Goal: Task Accomplishment & Management: Use online tool/utility

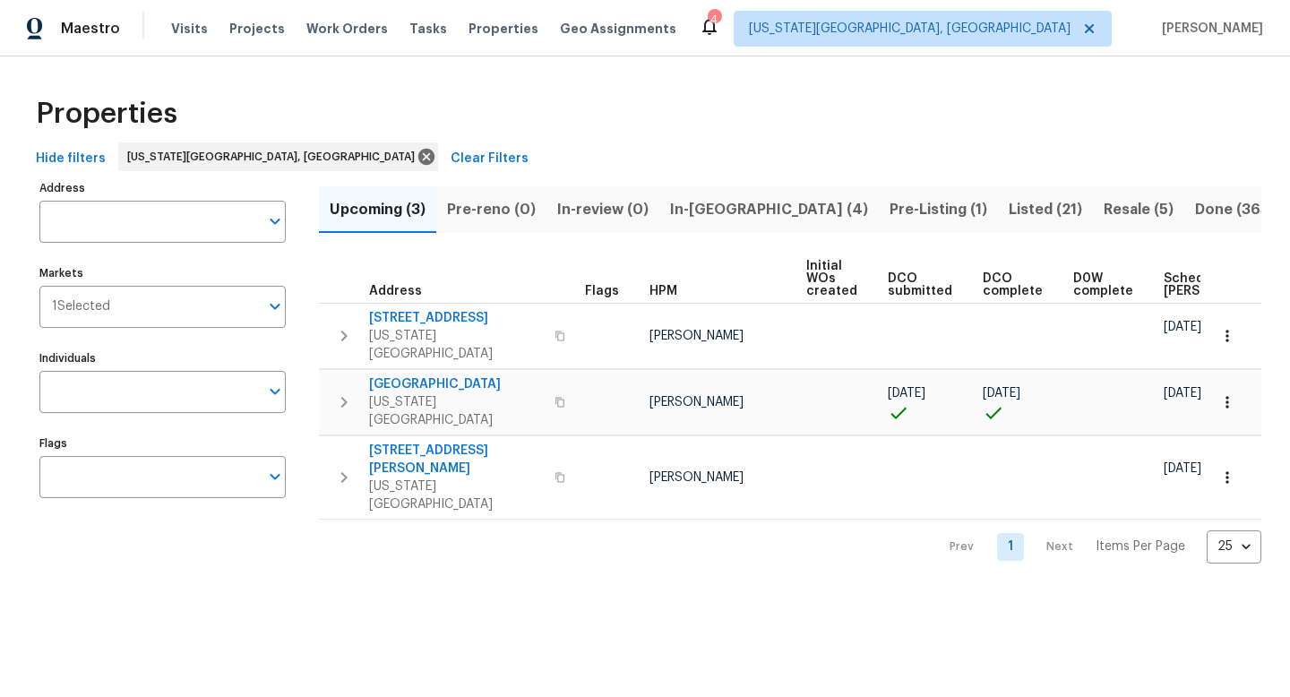
scroll to position [0, 218]
click at [1104, 207] on span "Resale (5)" at bounding box center [1139, 209] width 70 height 25
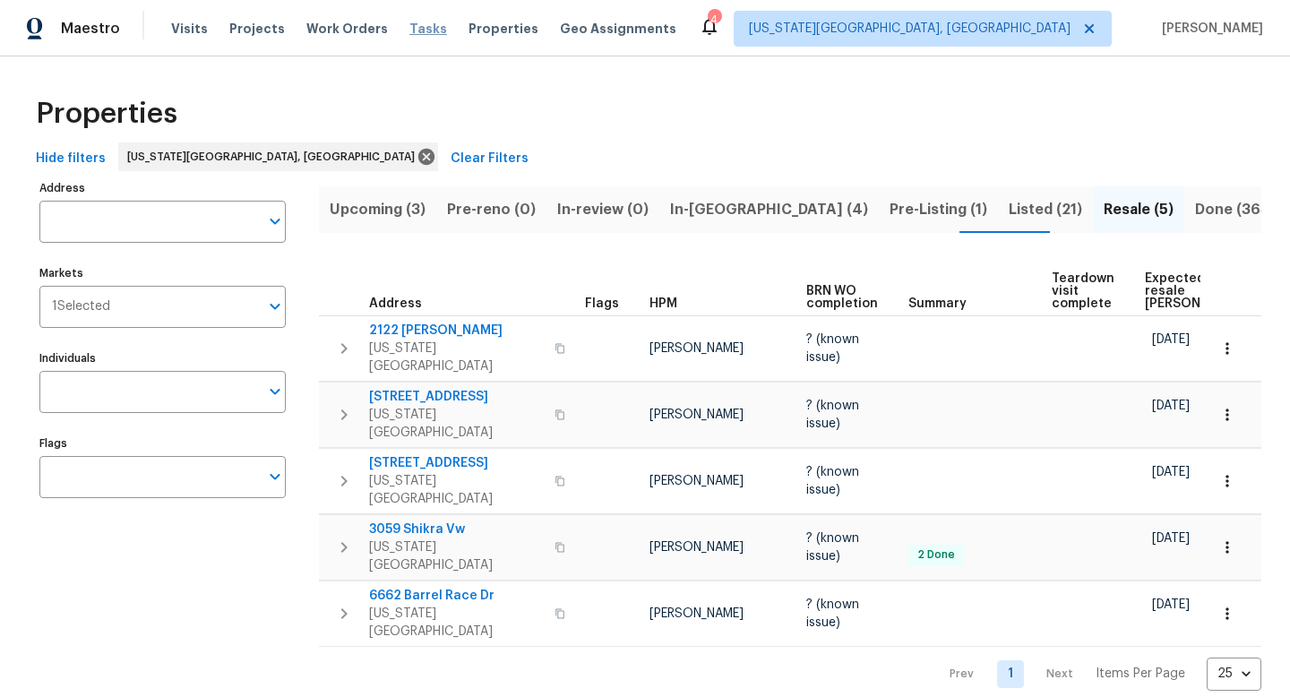
click at [412, 29] on span "Tasks" at bounding box center [428, 28] width 38 height 13
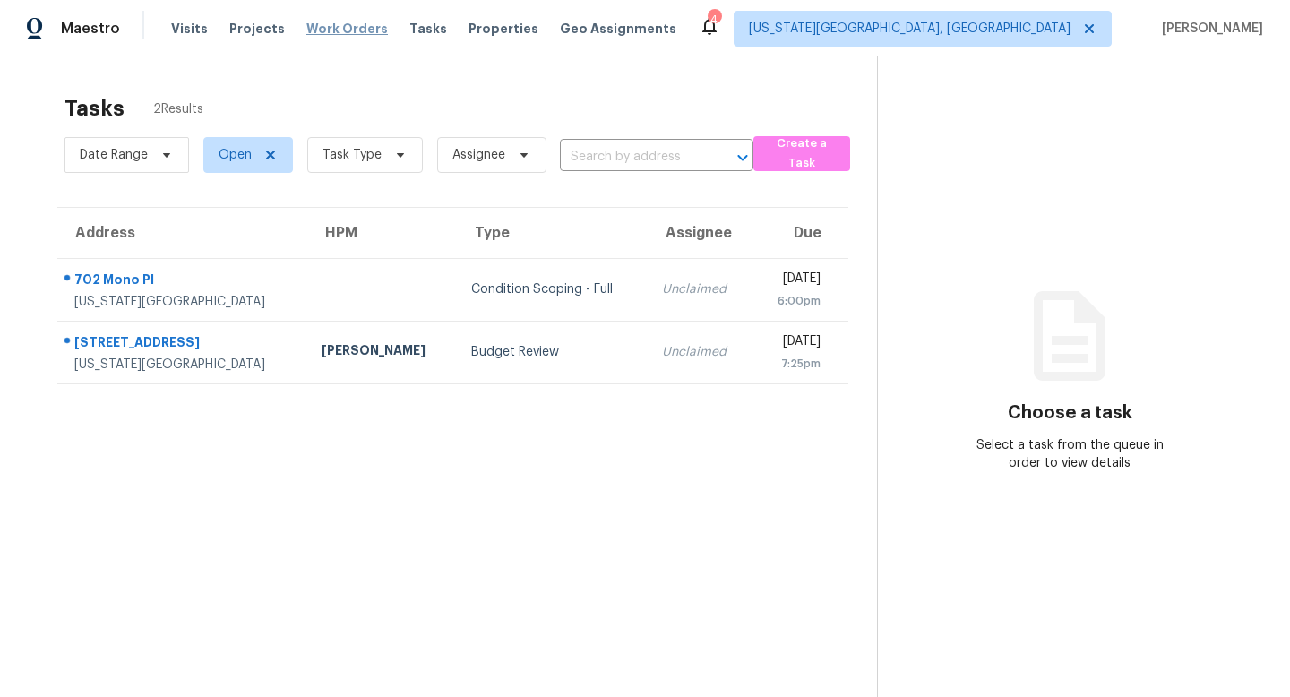
click at [336, 28] on span "Work Orders" at bounding box center [347, 29] width 82 height 18
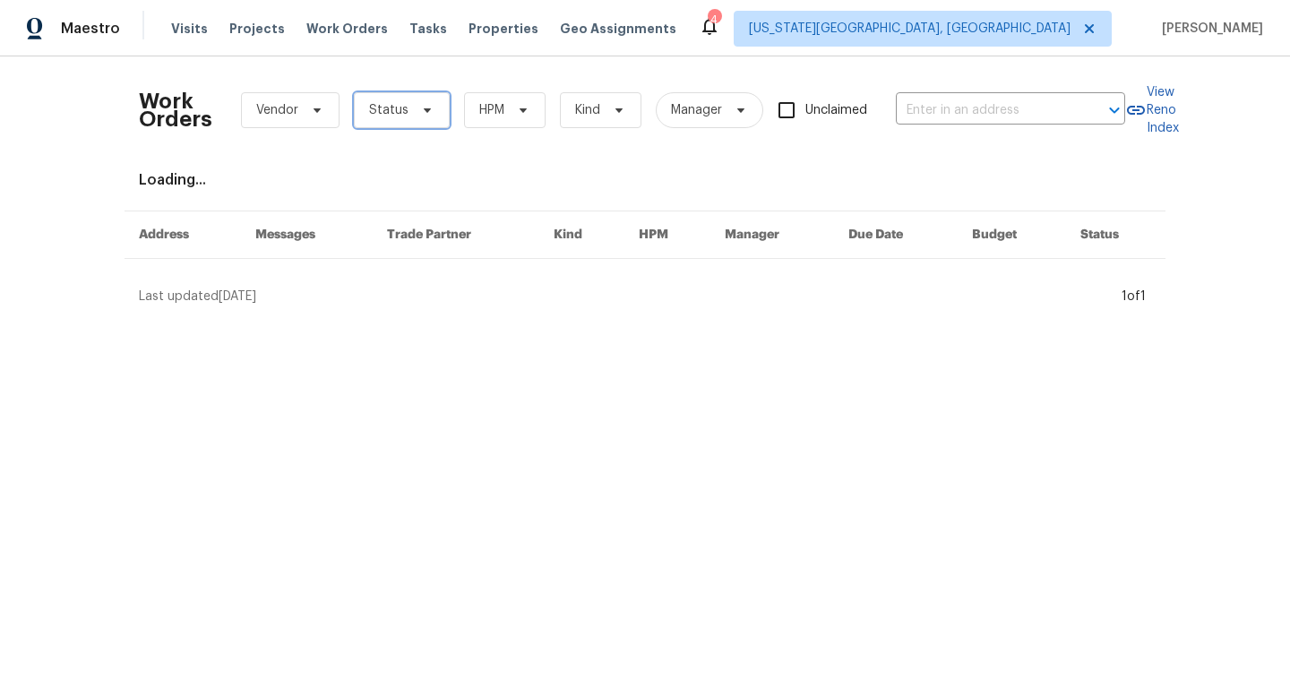
click at [420, 116] on icon at bounding box center [427, 110] width 14 height 14
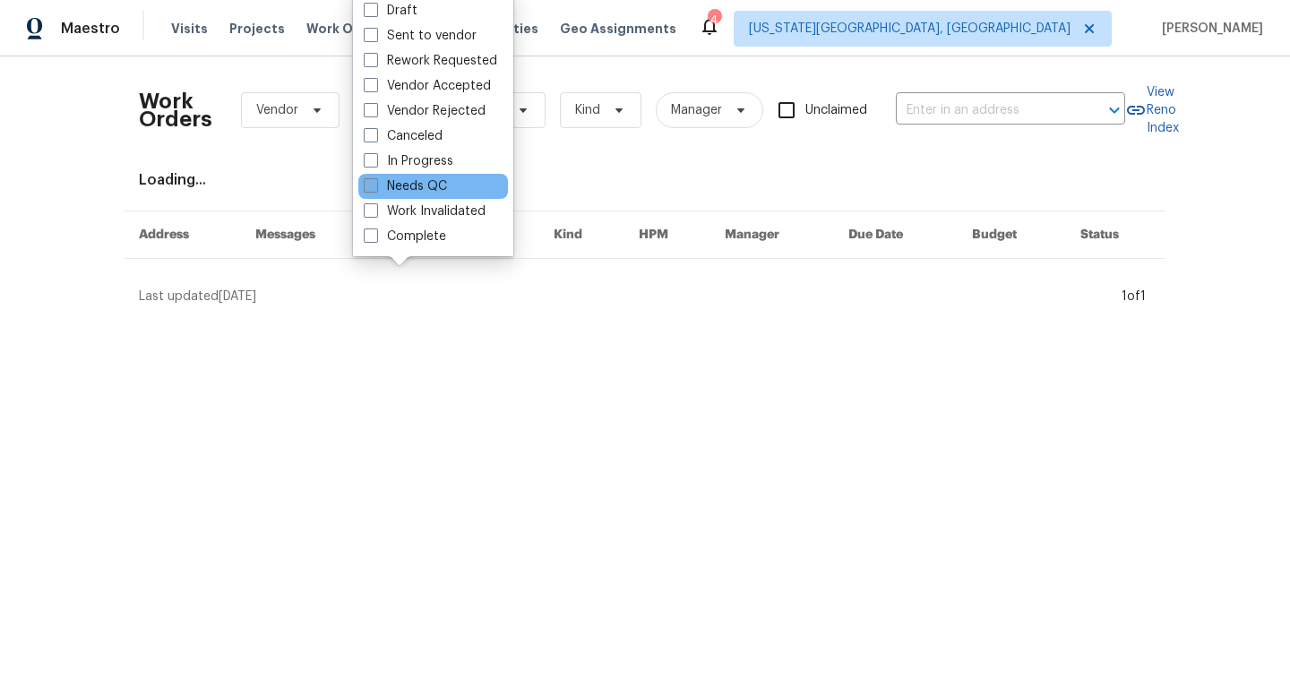
click at [396, 183] on label "Needs QC" at bounding box center [405, 186] width 83 height 18
click at [375, 183] on input "Needs QC" at bounding box center [370, 183] width 12 height 12
checkbox input "true"
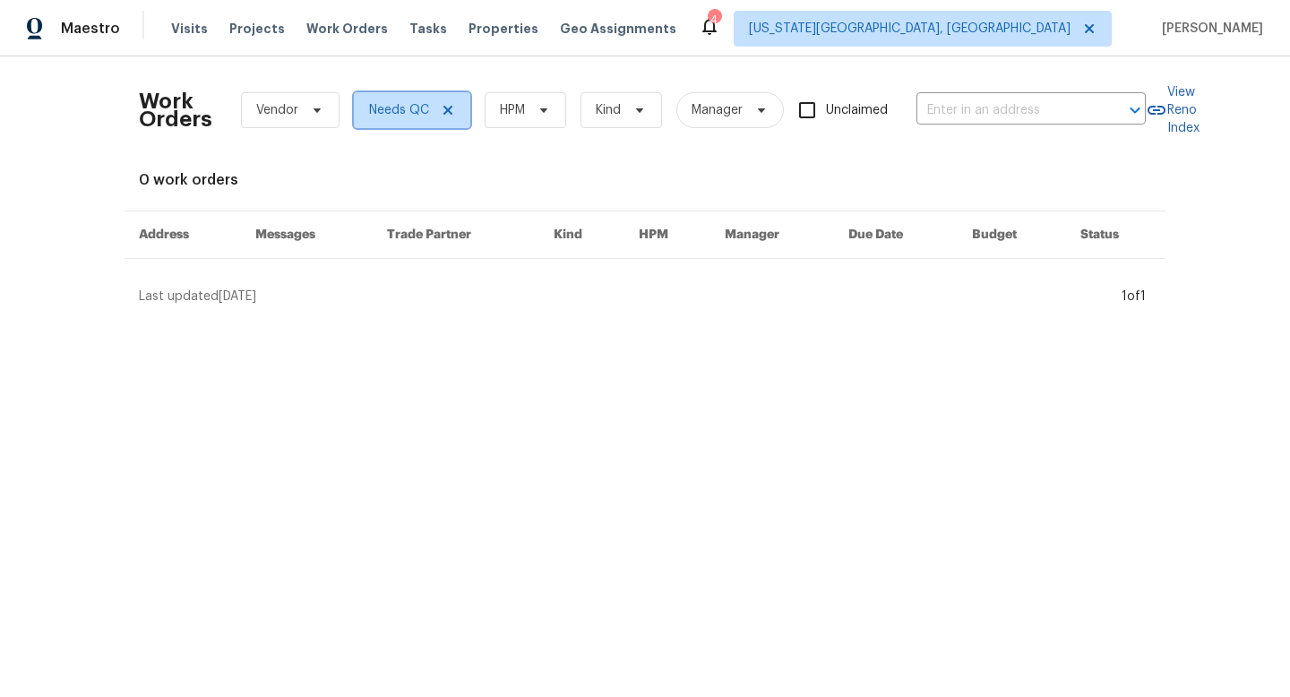
click at [444, 111] on icon at bounding box center [448, 110] width 9 height 9
